Goal: Transaction & Acquisition: Purchase product/service

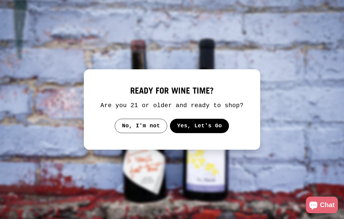
click at [206, 133] on button "Yes, Let's Go" at bounding box center [199, 125] width 59 height 14
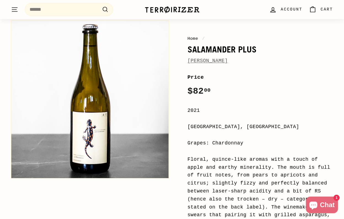
scroll to position [52, 0]
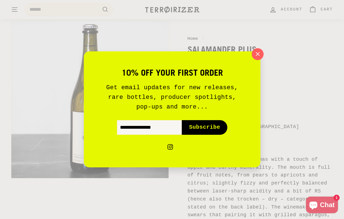
click at [256, 54] on icon "button" at bounding box center [257, 54] width 8 height 8
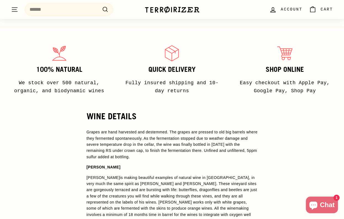
scroll to position [548, 0]
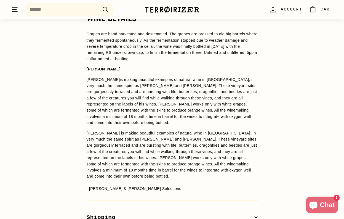
click at [204, 92] on p "Andreas Tscheppe is making beautiful examples of natural wine in Styria, in ver…" at bounding box center [172, 100] width 171 height 49
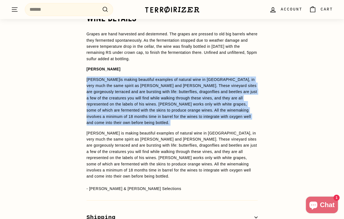
click at [204, 92] on p "Andreas Tscheppe is making beautiful examples of natural wine in Styria, in ver…" at bounding box center [172, 100] width 171 height 49
click at [174, 98] on p "Andreas Tscheppe is making beautiful examples of natural wine in Styria, in ver…" at bounding box center [172, 100] width 171 height 49
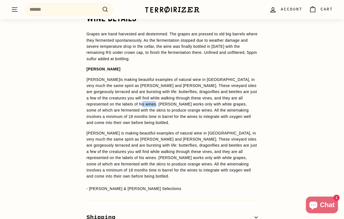
click at [174, 98] on p "Andreas Tscheppe is making beautiful examples of natural wine in Styria, in ver…" at bounding box center [172, 100] width 171 height 49
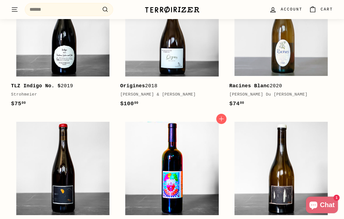
scroll to position [808, 0]
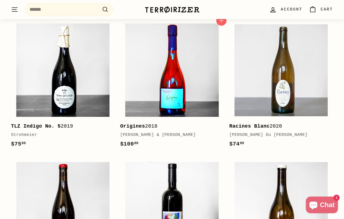
click at [166, 66] on img at bounding box center [171, 69] width 93 height 93
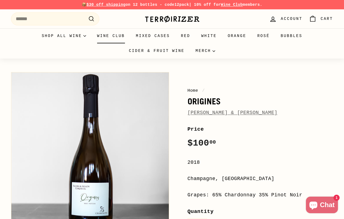
click at [110, 38] on link "Wine Club" at bounding box center [110, 35] width 39 height 15
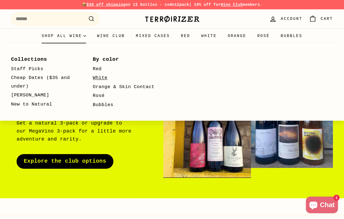
click at [103, 76] on link "White" at bounding box center [126, 77] width 66 height 9
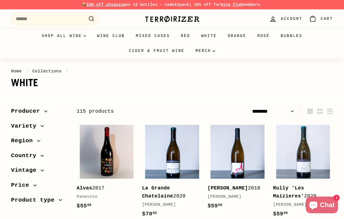
select select "******"
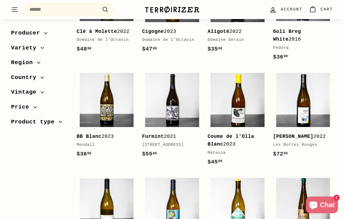
scroll to position [768, 0]
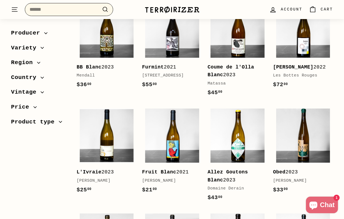
click at [50, 8] on input "Search" at bounding box center [69, 9] width 88 height 13
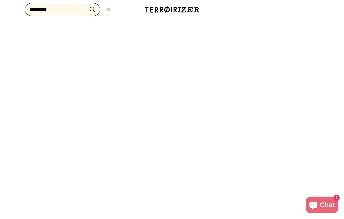
type input "*********"
click at [92, 9] on button ".cls-1{fill:none;stroke:#000;stroke-miterlimit:10;stroke-width:2px} Search" at bounding box center [92, 9] width 10 height 9
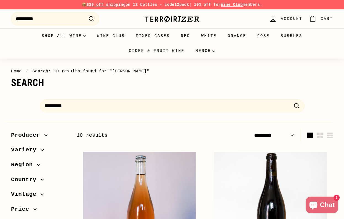
select select "*********"
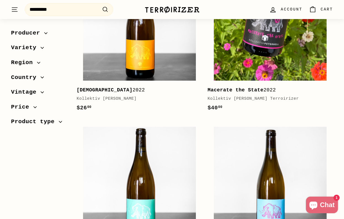
scroll to position [499, 0]
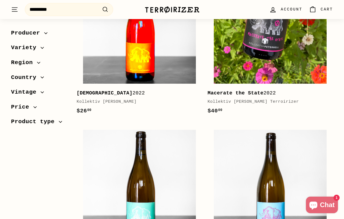
click at [157, 60] on img at bounding box center [139, 27] width 113 height 113
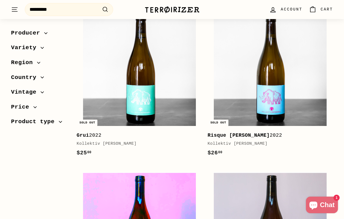
scroll to position [607, 0]
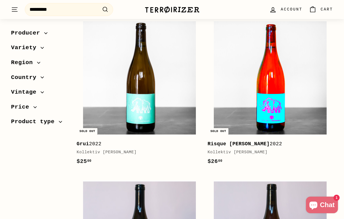
click at [281, 114] on img at bounding box center [270, 77] width 113 height 113
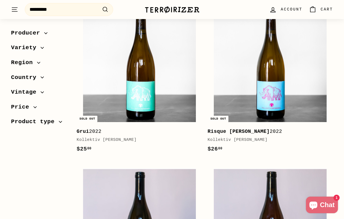
scroll to position [723, 0]
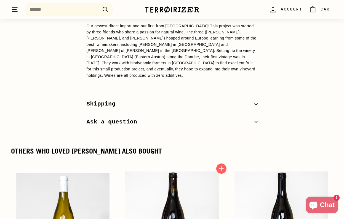
scroll to position [433, 0]
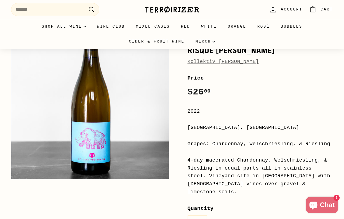
scroll to position [93, 0]
